Goal: Check status: Check status

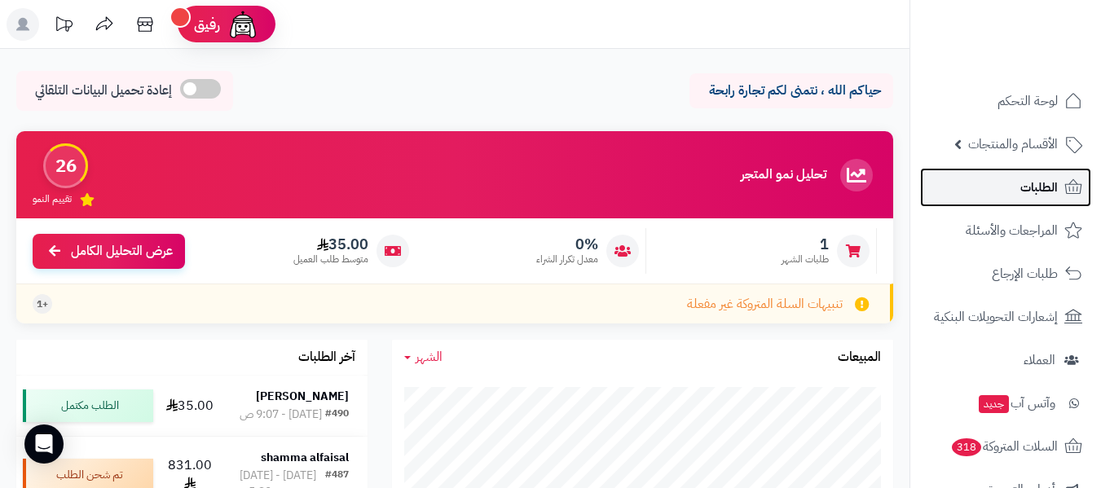
click at [1035, 189] on span "الطلبات" at bounding box center [1038, 187] width 37 height 23
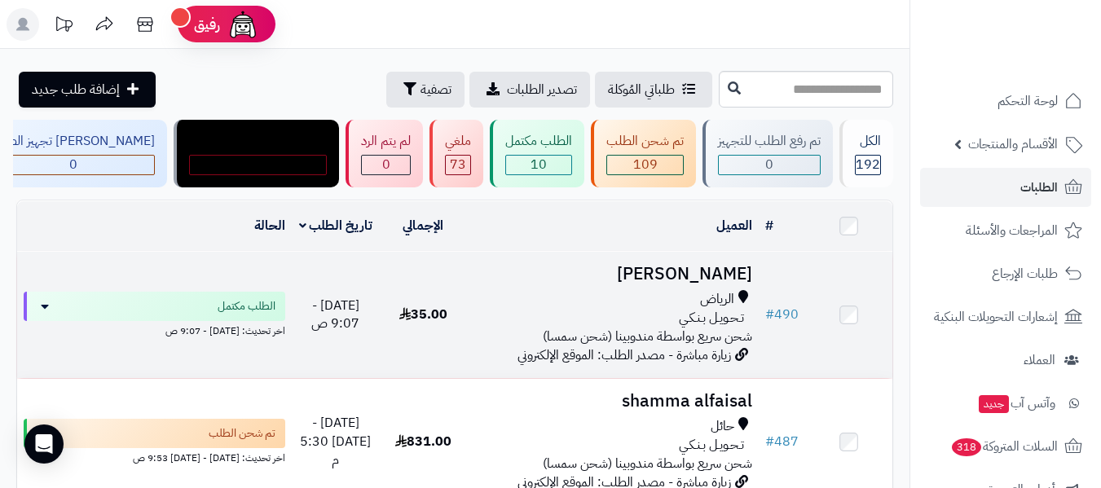
click at [643, 297] on div "الرياض" at bounding box center [613, 299] width 279 height 19
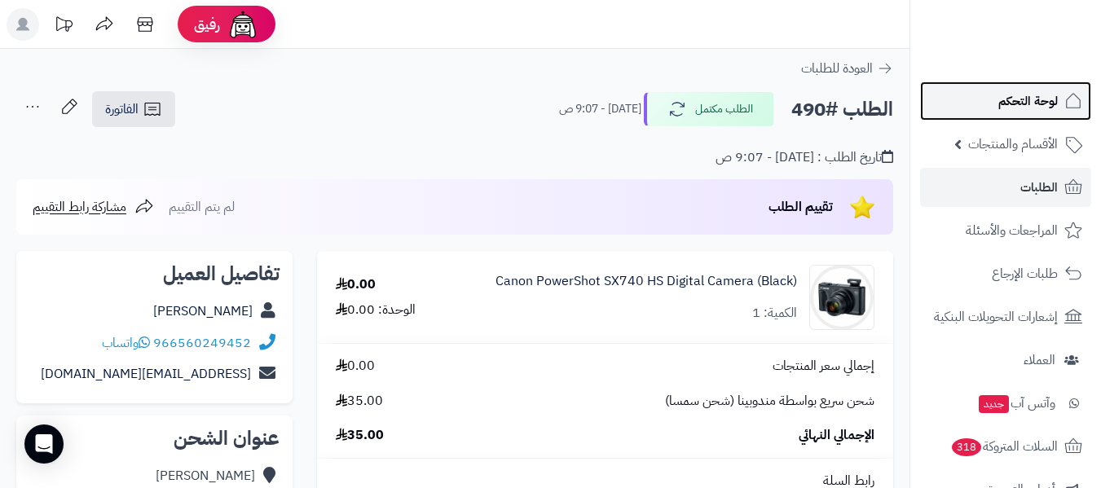
click at [1027, 106] on span "لوحة التحكم" at bounding box center [1027, 101] width 59 height 23
